Goal: Check status: Check status

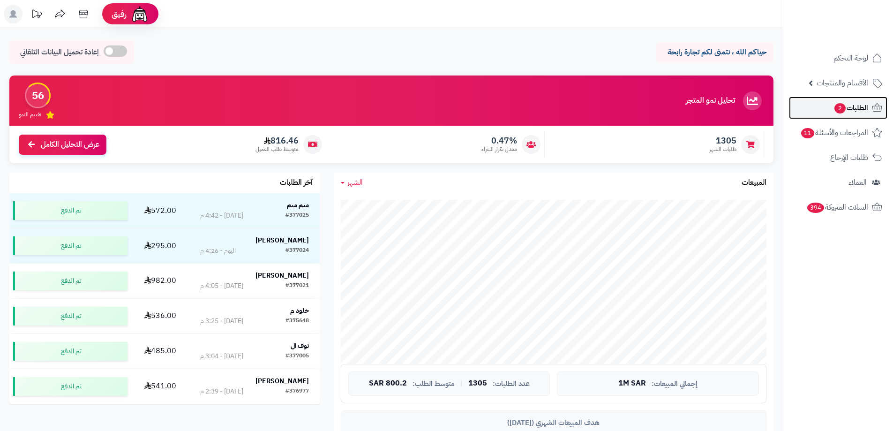
click at [855, 111] on span "الطلبات 2" at bounding box center [851, 107] width 35 height 13
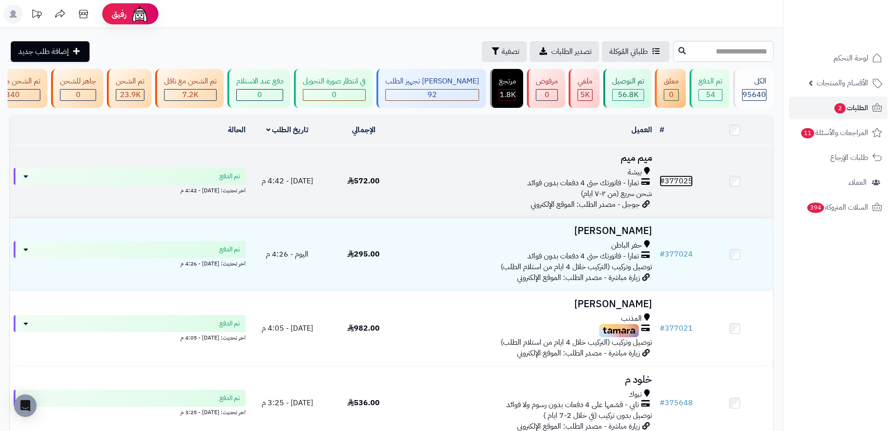
click at [683, 182] on link "# 377025" at bounding box center [676, 180] width 33 height 11
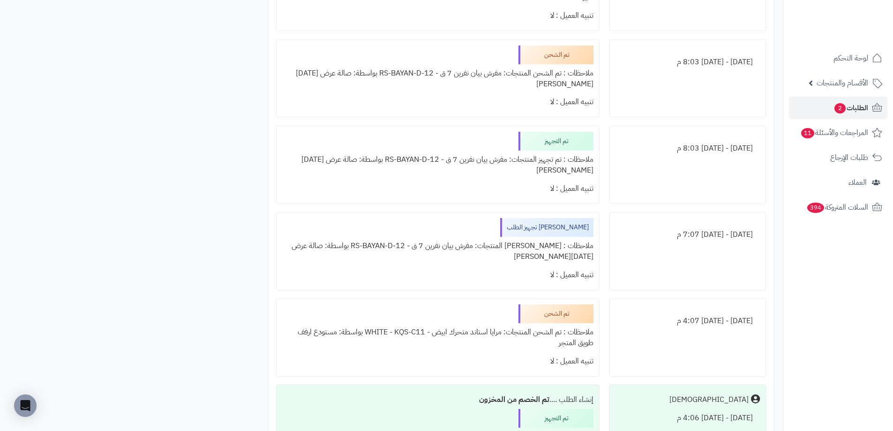
scroll to position [703, 0]
